Goal: Find contact information: Find contact information

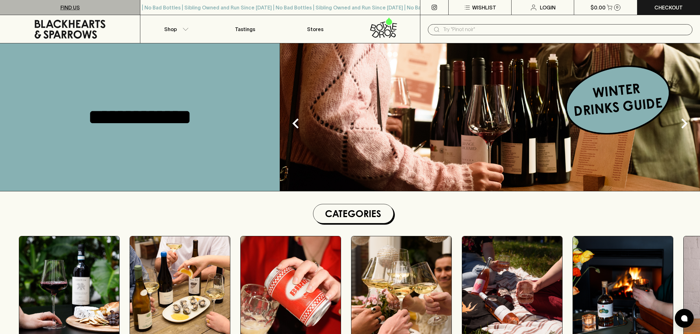
click at [82, 10] on link "FIND US" at bounding box center [70, 7] width 140 height 15
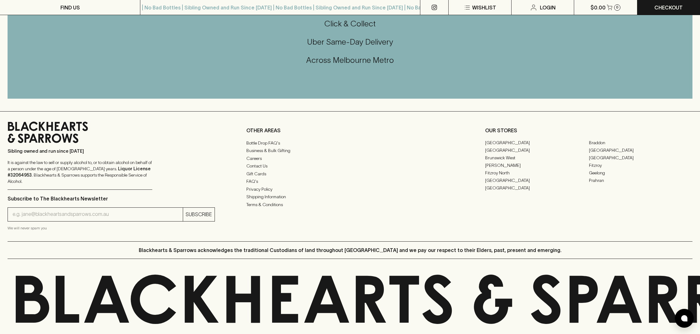
scroll to position [774, 0]
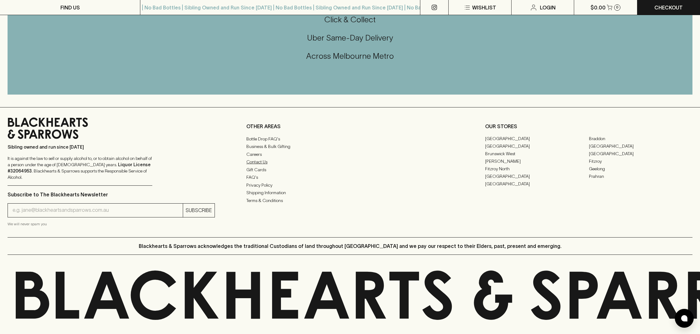
click at [262, 161] on link "Contact Us" at bounding box center [349, 163] width 207 height 8
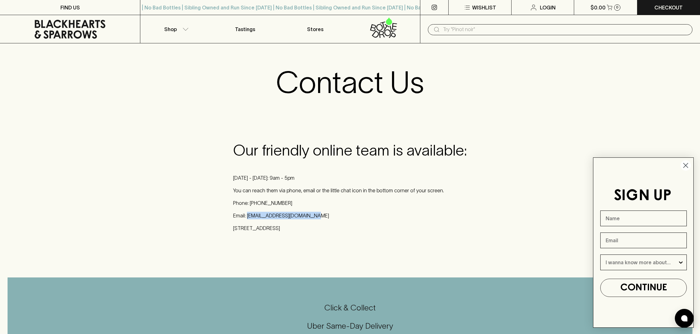
drag, startPoint x: 247, startPoint y: 215, endPoint x: 331, endPoint y: 215, distance: 84.0
click at [328, 214] on p "Email: [EMAIL_ADDRESS][DOMAIN_NAME]" at bounding box center [350, 216] width 234 height 8
copy p "[EMAIL_ADDRESS][DOMAIN_NAME]"
click at [116, 31] on icon at bounding box center [70, 29] width 131 height 19
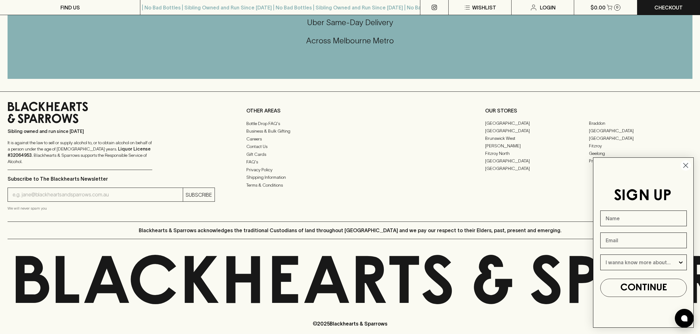
scroll to position [1520, 0]
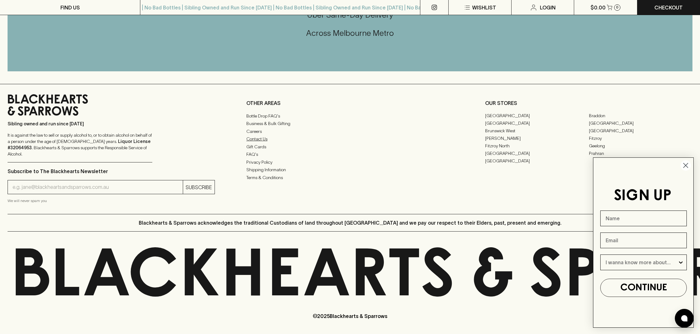
click at [259, 143] on link "Contact Us" at bounding box center [349, 139] width 207 height 8
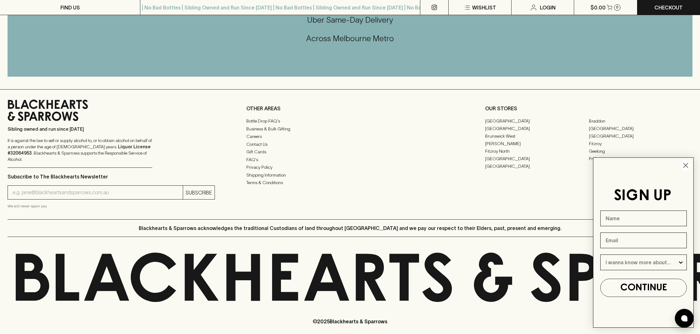
scroll to position [307, 0]
